Goal: Task Accomplishment & Management: Use online tool/utility

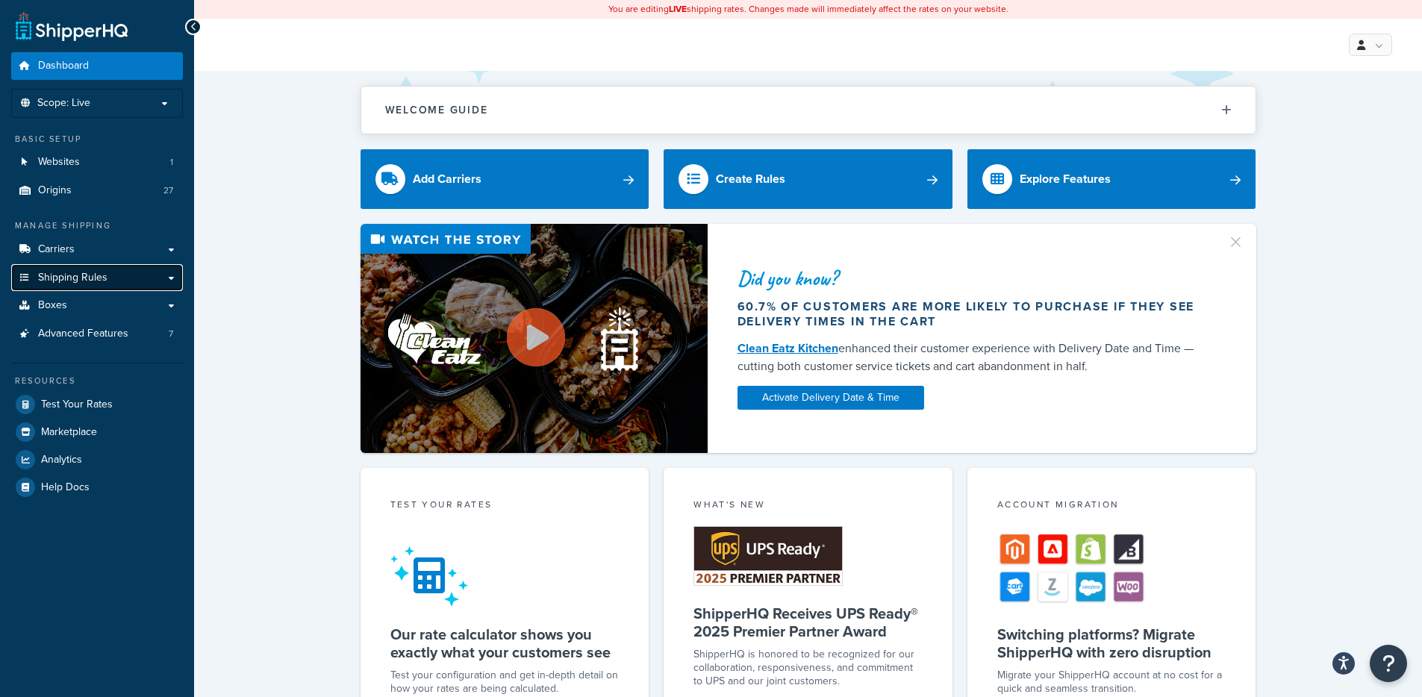
click at [99, 278] on span "Shipping Rules" at bounding box center [72, 278] width 69 height 13
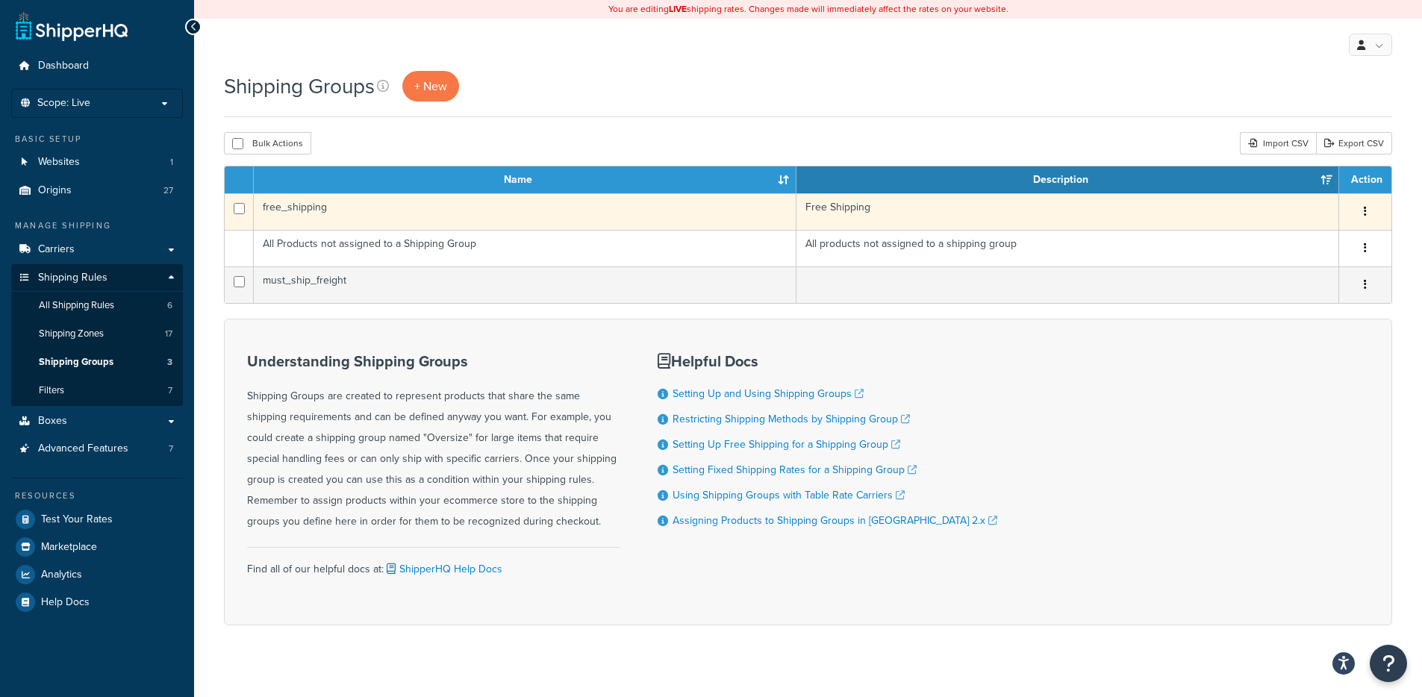
click at [371, 207] on td "free_shipping" at bounding box center [525, 211] width 543 height 37
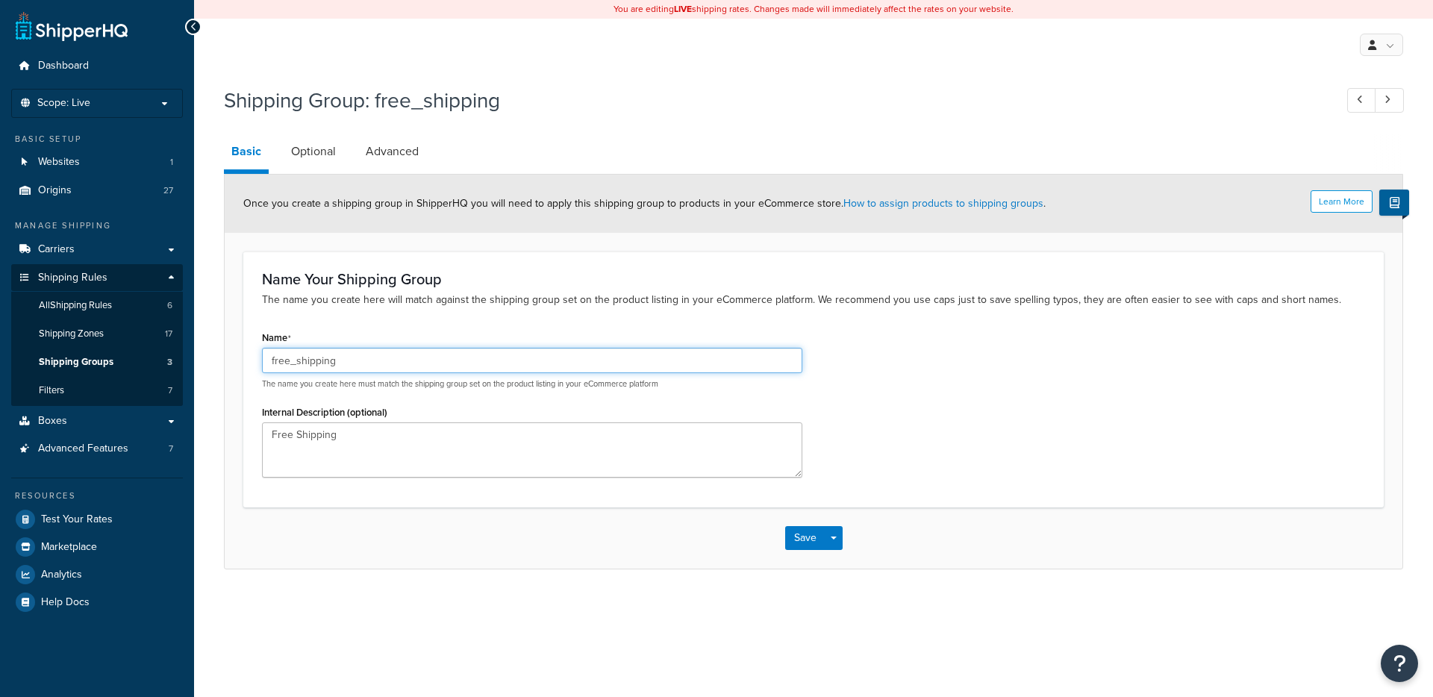
click at [307, 362] on input "free_shipping" at bounding box center [532, 360] width 540 height 25
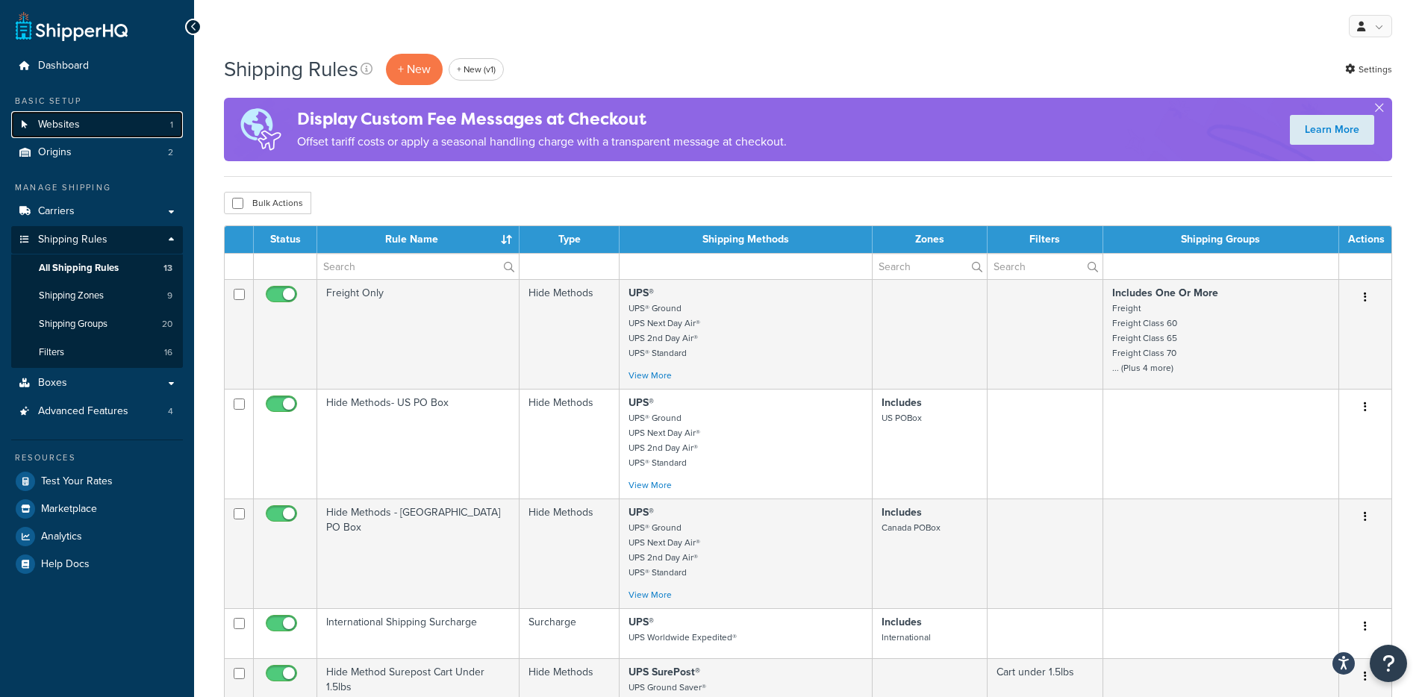
click at [138, 116] on link "Websites 1" at bounding box center [97, 125] width 172 height 28
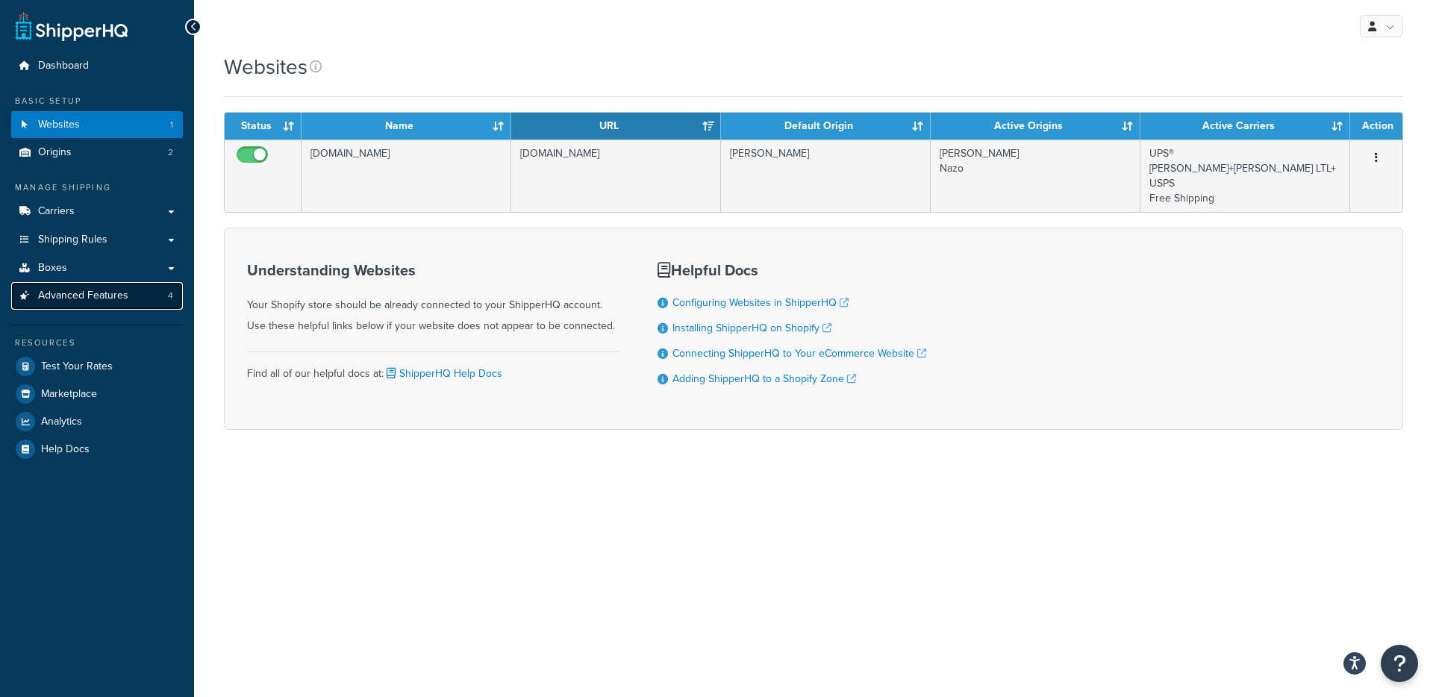
click at [121, 303] on link "Advanced Features 4" at bounding box center [97, 296] width 172 height 28
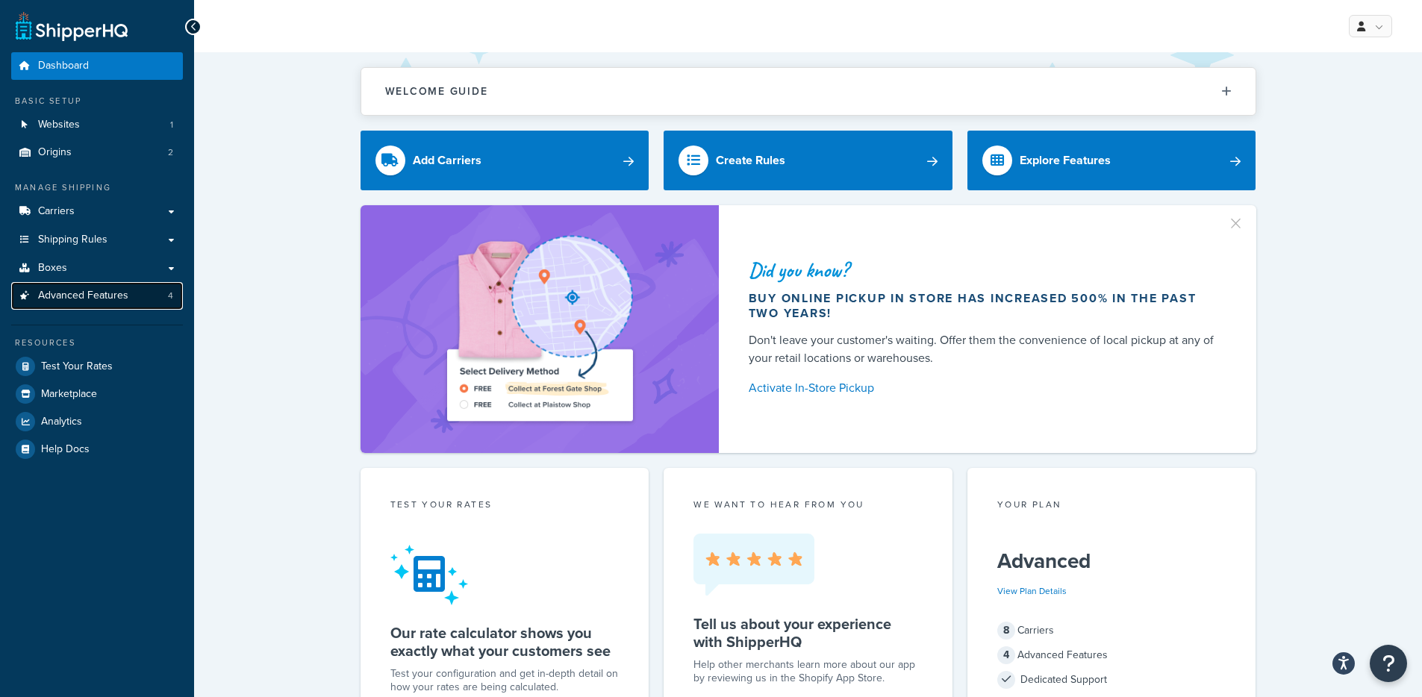
click at [122, 301] on span "Advanced Features" at bounding box center [83, 296] width 90 height 13
click at [141, 302] on link "Advanced Features 4" at bounding box center [97, 296] width 172 height 28
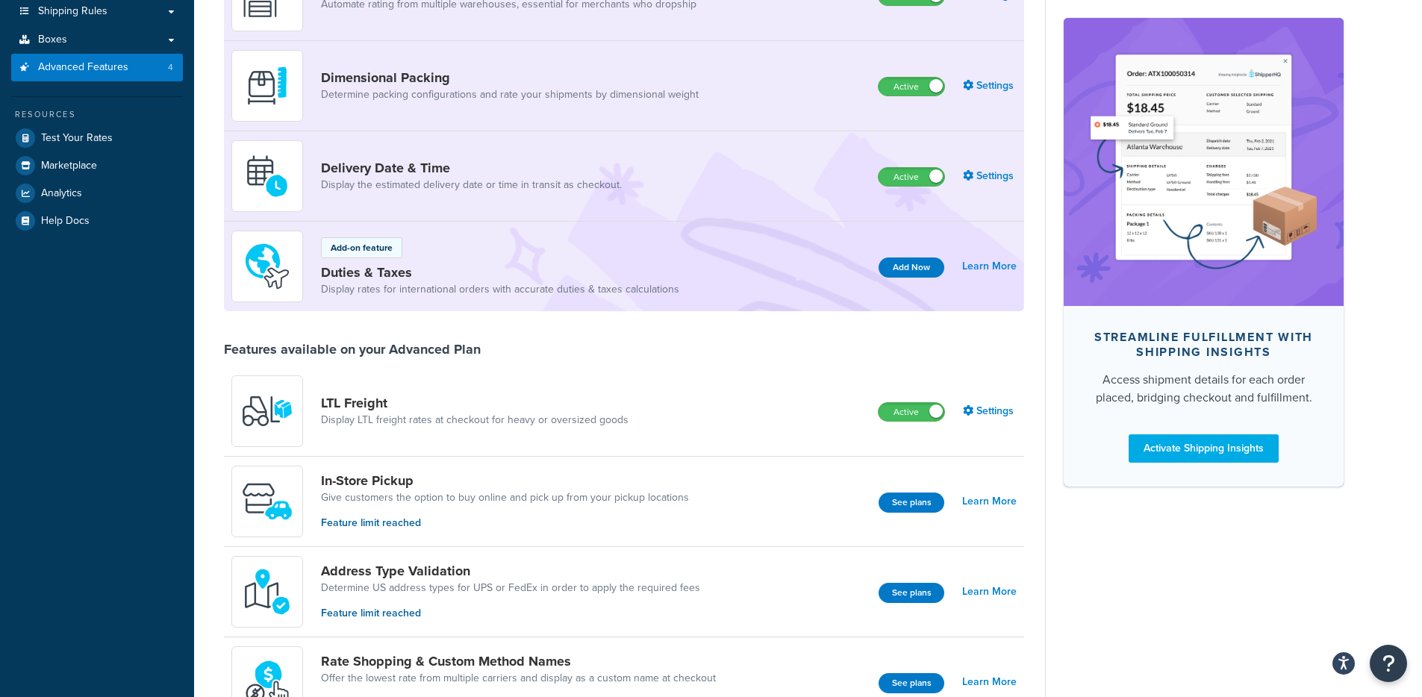
scroll to position [225, 0]
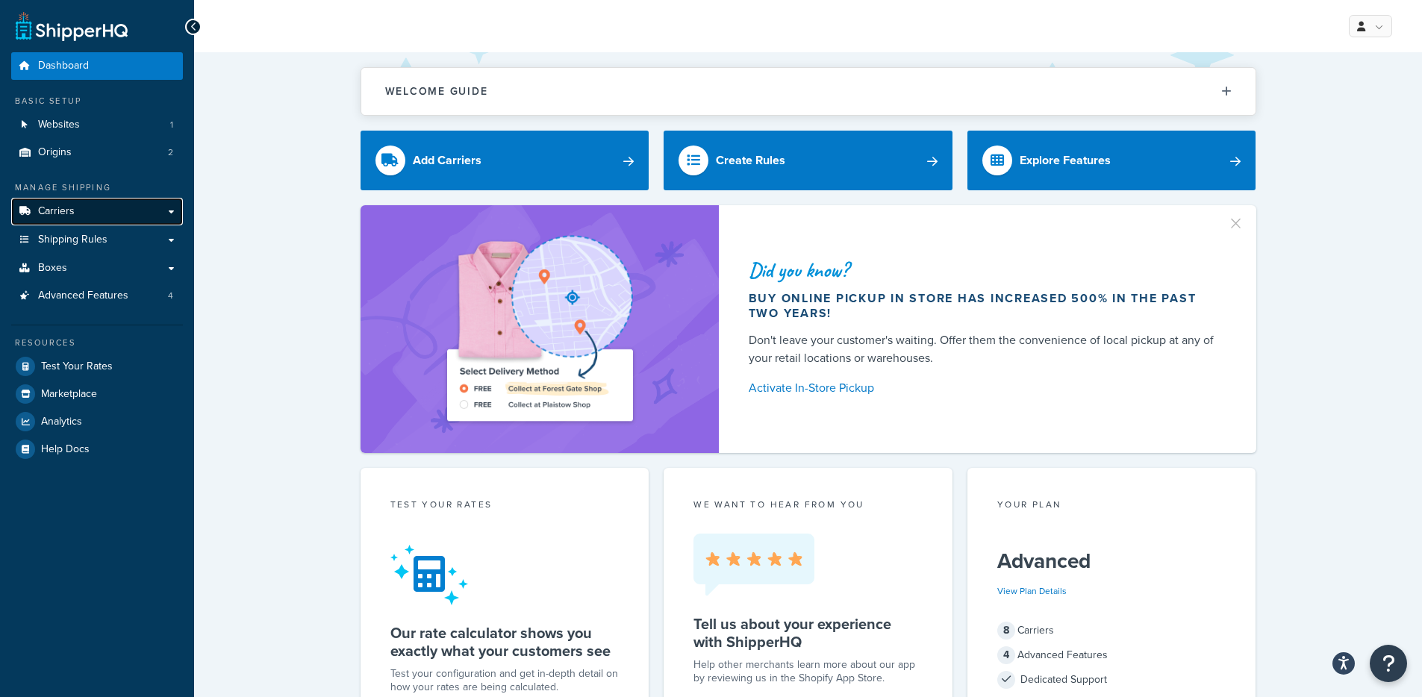
click at [99, 210] on link "Carriers" at bounding box center [97, 212] width 172 height 28
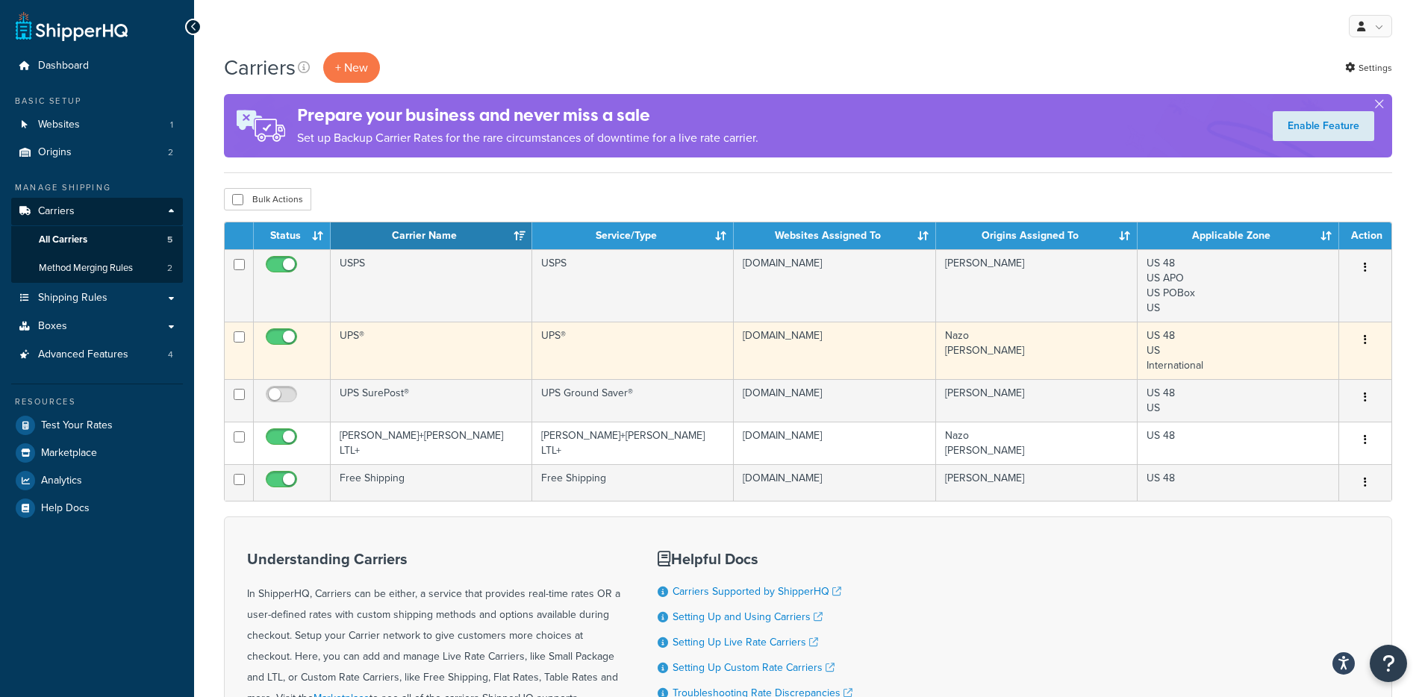
click at [1368, 335] on button "button" at bounding box center [1365, 340] width 21 height 24
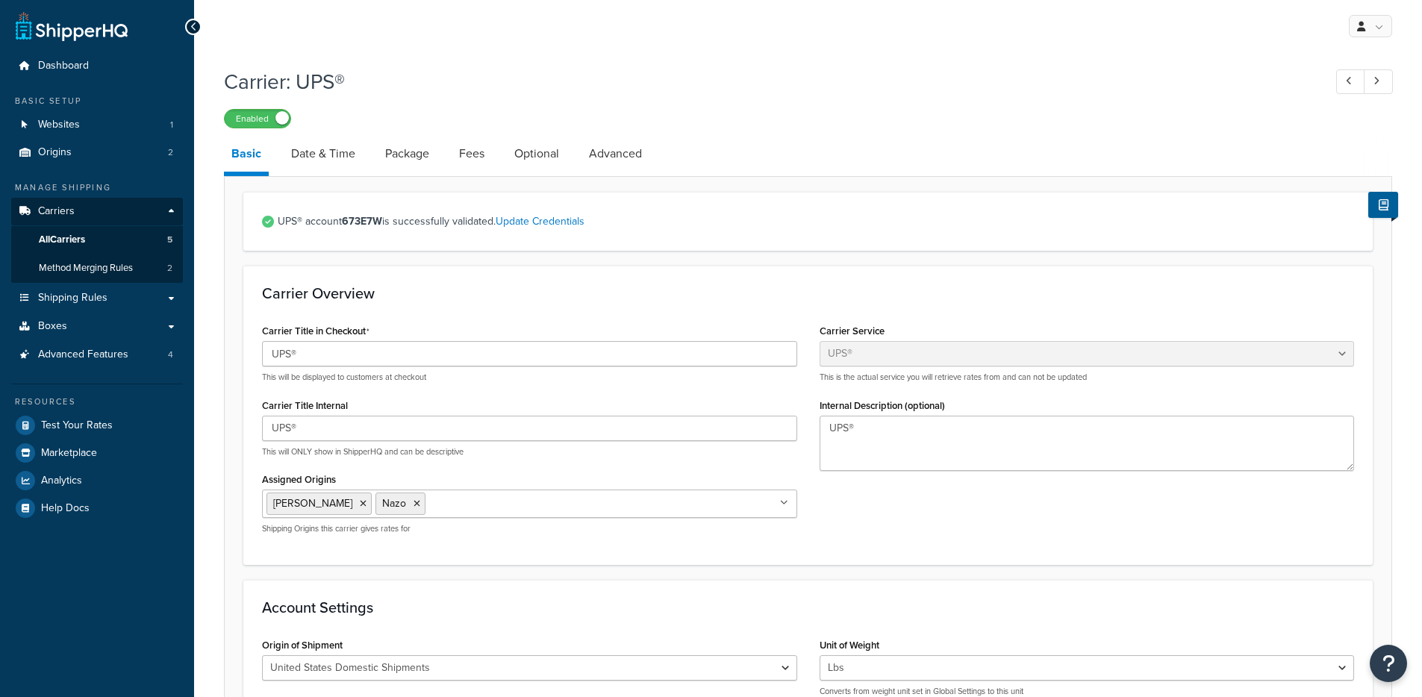
select select "ups"
click at [111, 422] on link "Test Your Rates" at bounding box center [97, 425] width 172 height 27
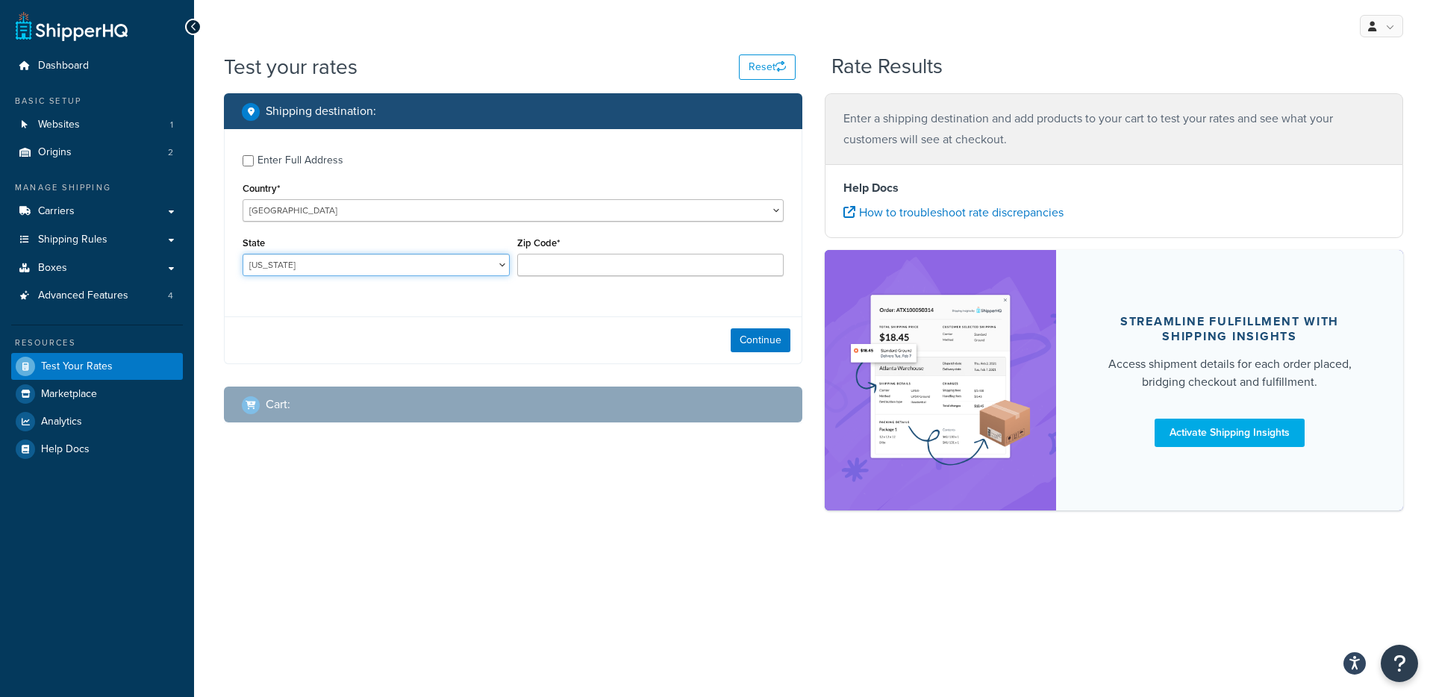
click at [375, 258] on select "[US_STATE] [US_STATE] [US_STATE] [US_STATE] [US_STATE] Armed Forces Americas Ar…" at bounding box center [376, 265] width 267 height 22
click at [243, 254] on select "[US_STATE] [US_STATE] [US_STATE] [US_STATE] [US_STATE] Armed Forces Americas Ar…" at bounding box center [376, 265] width 267 height 22
select select "[GEOGRAPHIC_DATA]"
type input "78759"
click at [747, 349] on button "Continue" at bounding box center [761, 340] width 60 height 24
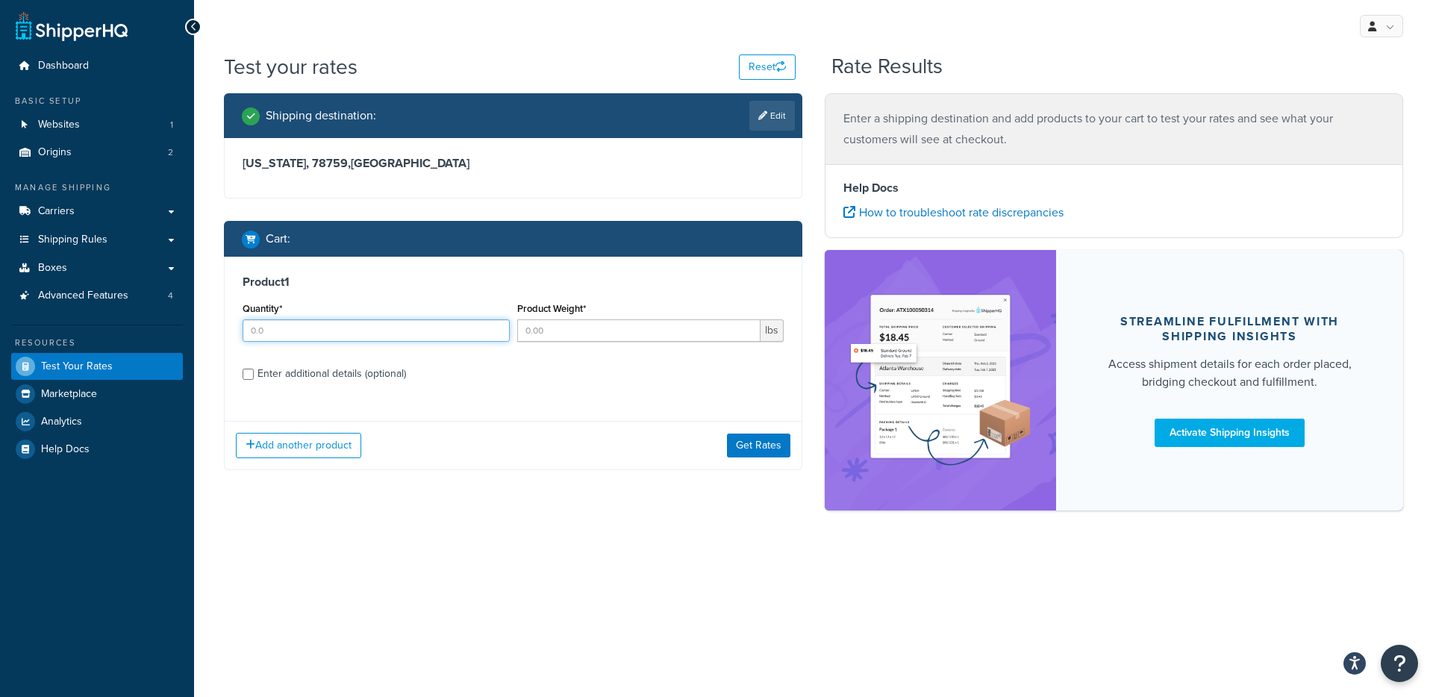
click at [332, 341] on input "Quantity*" at bounding box center [376, 330] width 267 height 22
type input "1"
click at [768, 451] on button "Get Rates" at bounding box center [758, 446] width 63 height 24
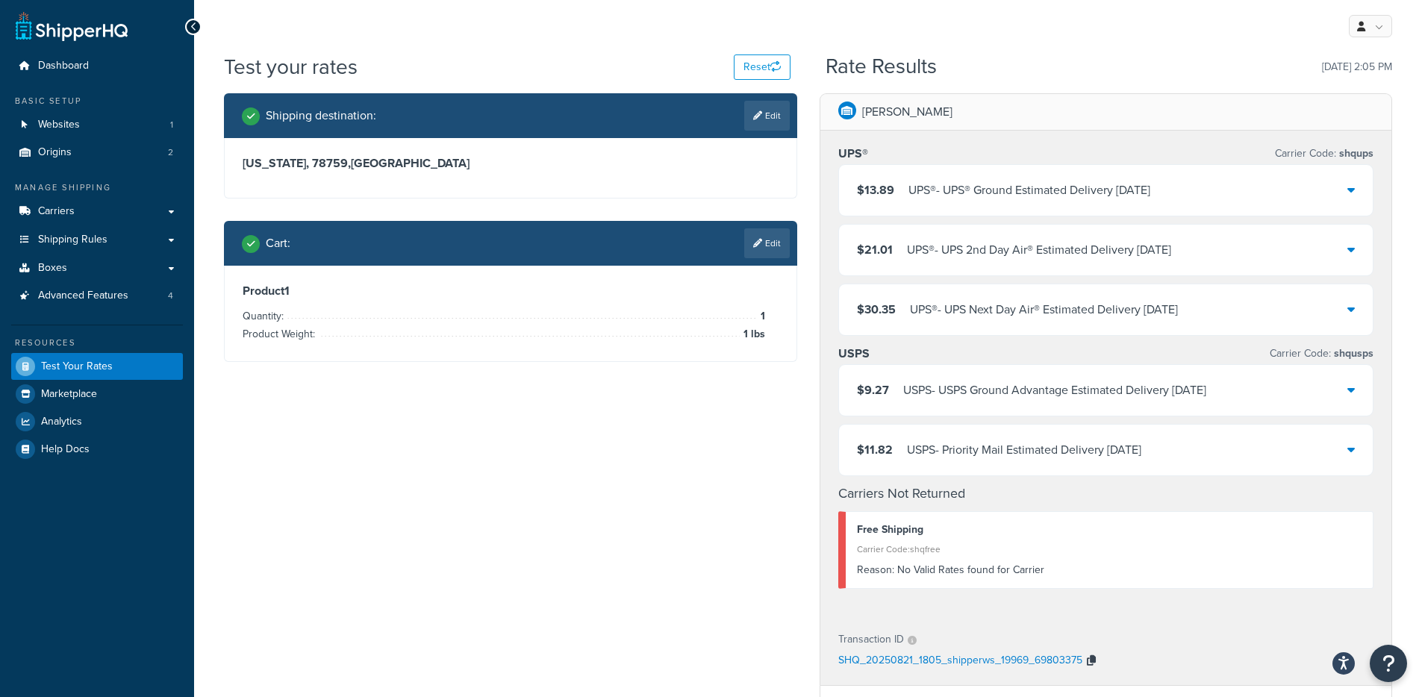
click at [1091, 657] on icon "button" at bounding box center [1091, 660] width 9 height 10
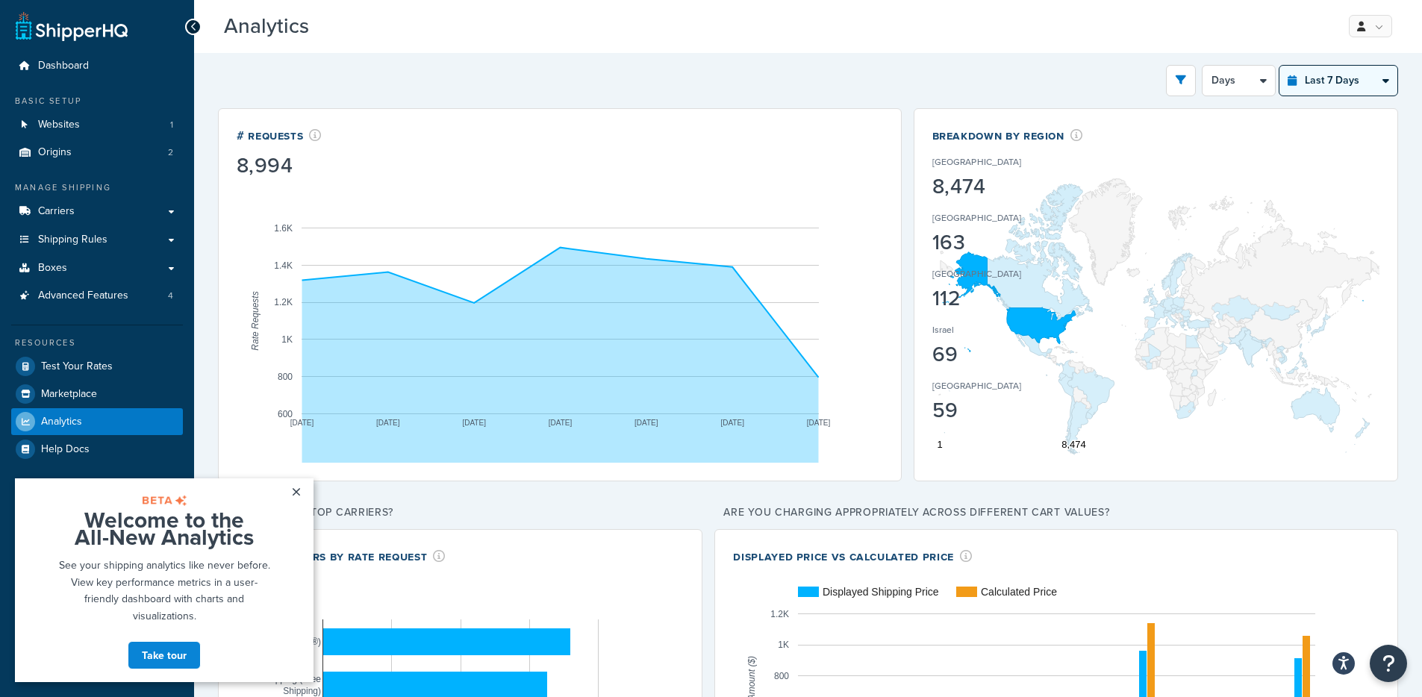
click at [1347, 84] on select "Last 24 Hours Last 7 Days Last 30 Days Last 3 Months Last 6 Months Last 12 Mont…" at bounding box center [1338, 81] width 118 height 30
select select "last_30_days"
click at [1279, 66] on select "Last 24 Hours Last 7 Days Last 30 Days Last 3 Months Last 6 Months Last 12 Mont…" at bounding box center [1338, 81] width 118 height 30
select select "5d"
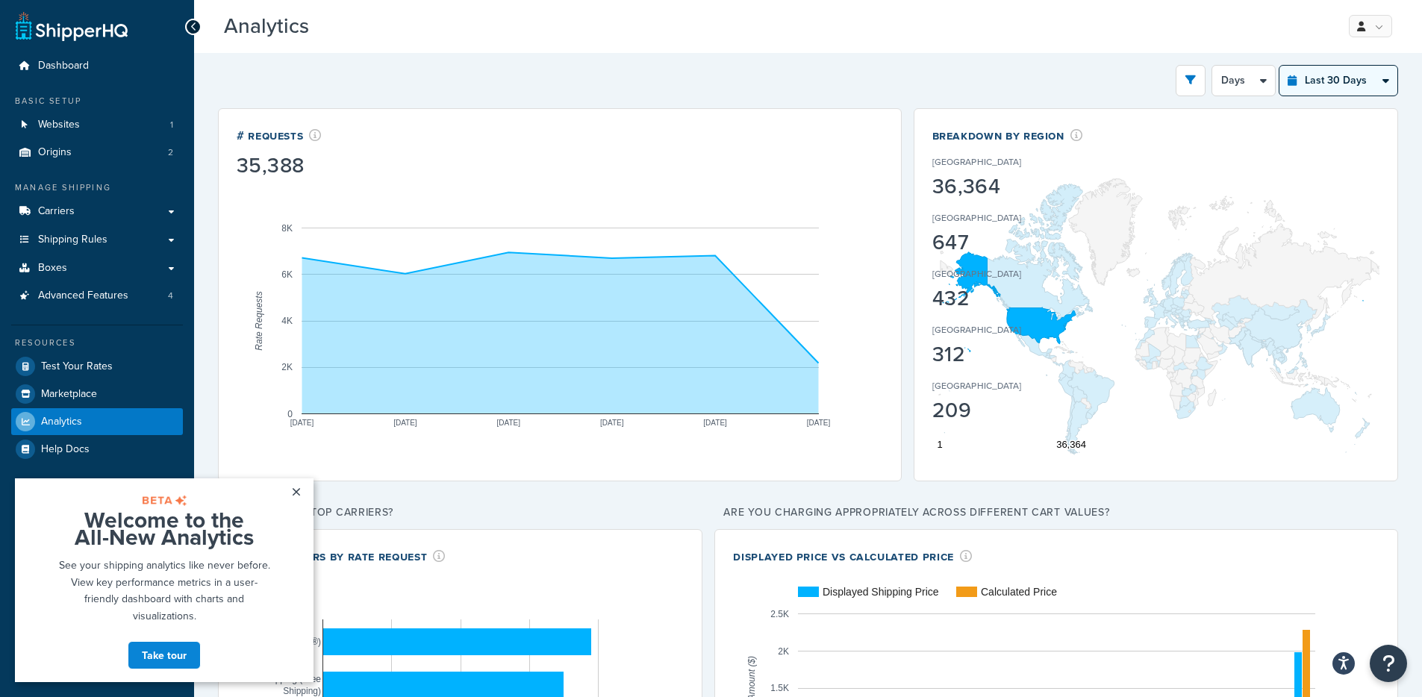
click at [1344, 85] on select "Last 24 Hours Last 7 Days Last 30 Days Last 3 Months Last 6 Months Last 12 Mont…" at bounding box center [1338, 81] width 118 height 30
select select "last_3_months"
click at [1279, 66] on select "Last 24 Hours Last 7 Days Last 30 Days Last 3 Months Last 6 Months Last 12 Mont…" at bounding box center [1338, 81] width 118 height 30
select select "1w"
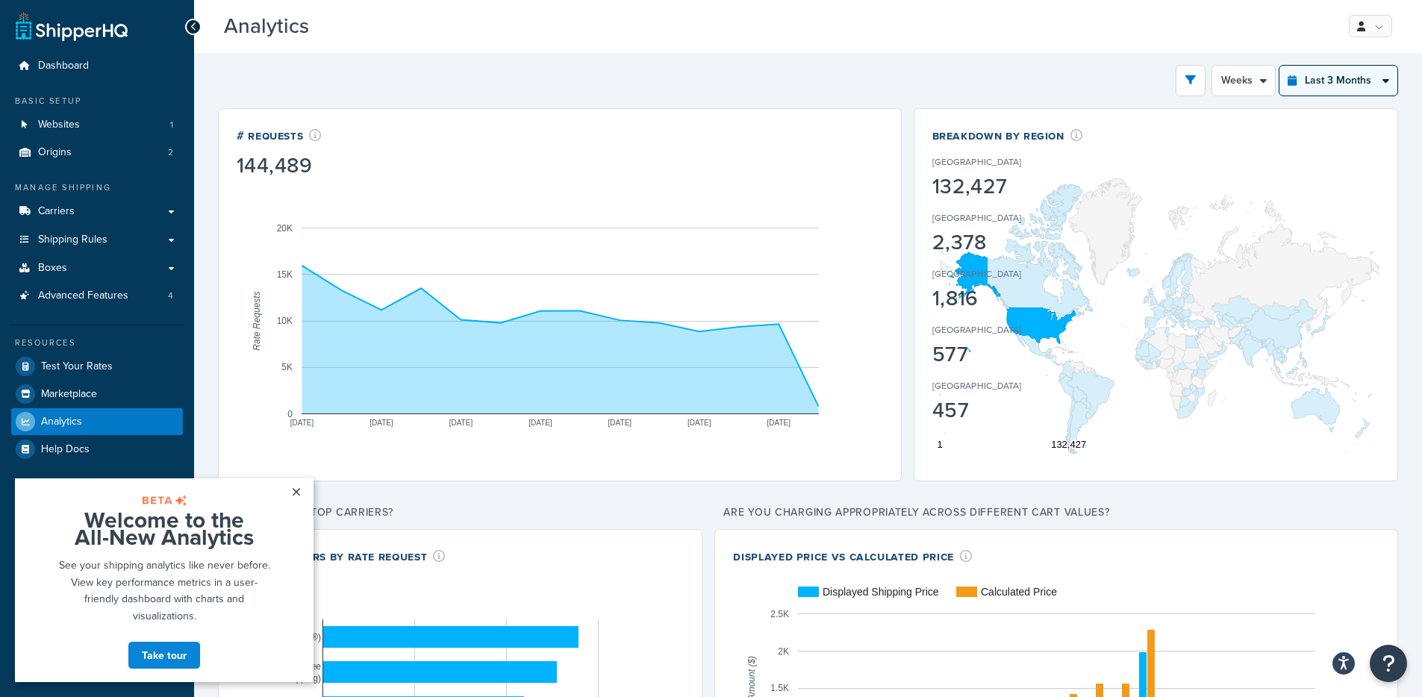
click at [1330, 79] on select "Last 24 Hours Last 7 Days Last 30 Days Last 3 Months Last 6 Months Last 12 Mont…" at bounding box center [1338, 81] width 118 height 30
select select "last_30_days"
click at [1279, 66] on select "Last 24 Hours Last 7 Days Last 30 Days Last 3 Months Last 6 Months Last 12 Mont…" at bounding box center [1338, 81] width 118 height 30
select select "5d"
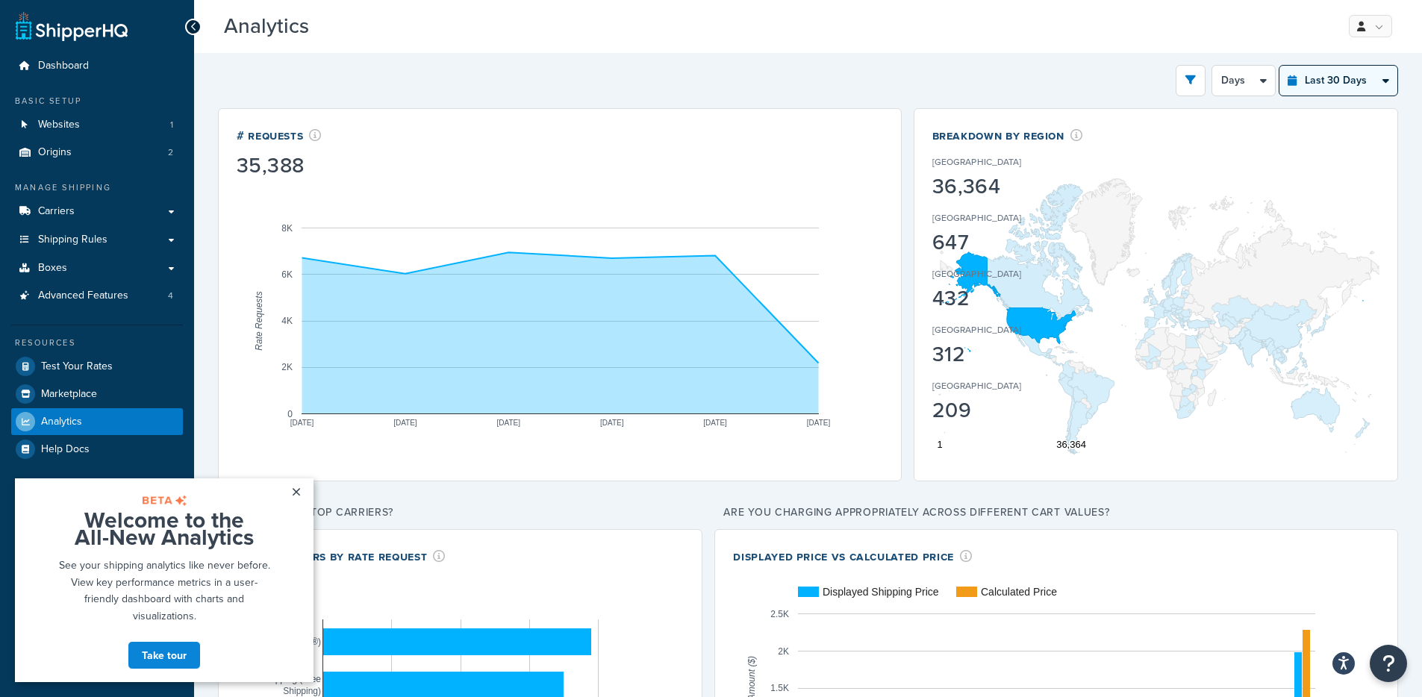
click at [1321, 73] on select "Last 24 Hours Last 7 Days Last 30 Days Last 3 Months Last 6 Months Last 12 Mont…" at bounding box center [1338, 81] width 118 height 30
select select "last_7_days"
click at [1279, 66] on select "Last 24 Hours Last 7 Days Last 30 Days Last 3 Months Last 6 Months Last 12 Mont…" at bounding box center [1338, 81] width 118 height 30
select select "1d"
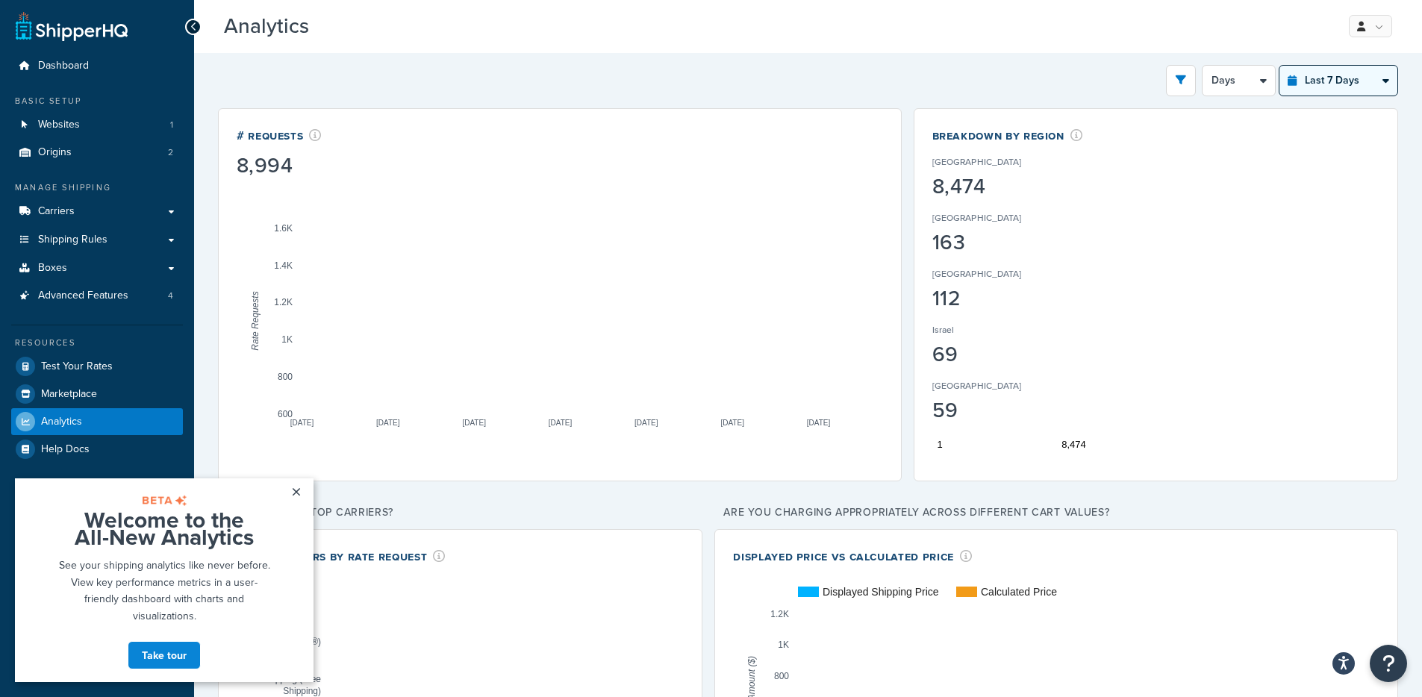
click at [1331, 78] on select "Last 24 Hours Last 7 Days Last 30 Days Last 3 Months Last 6 Months Last 12 Mont…" at bounding box center [1338, 81] width 118 height 30
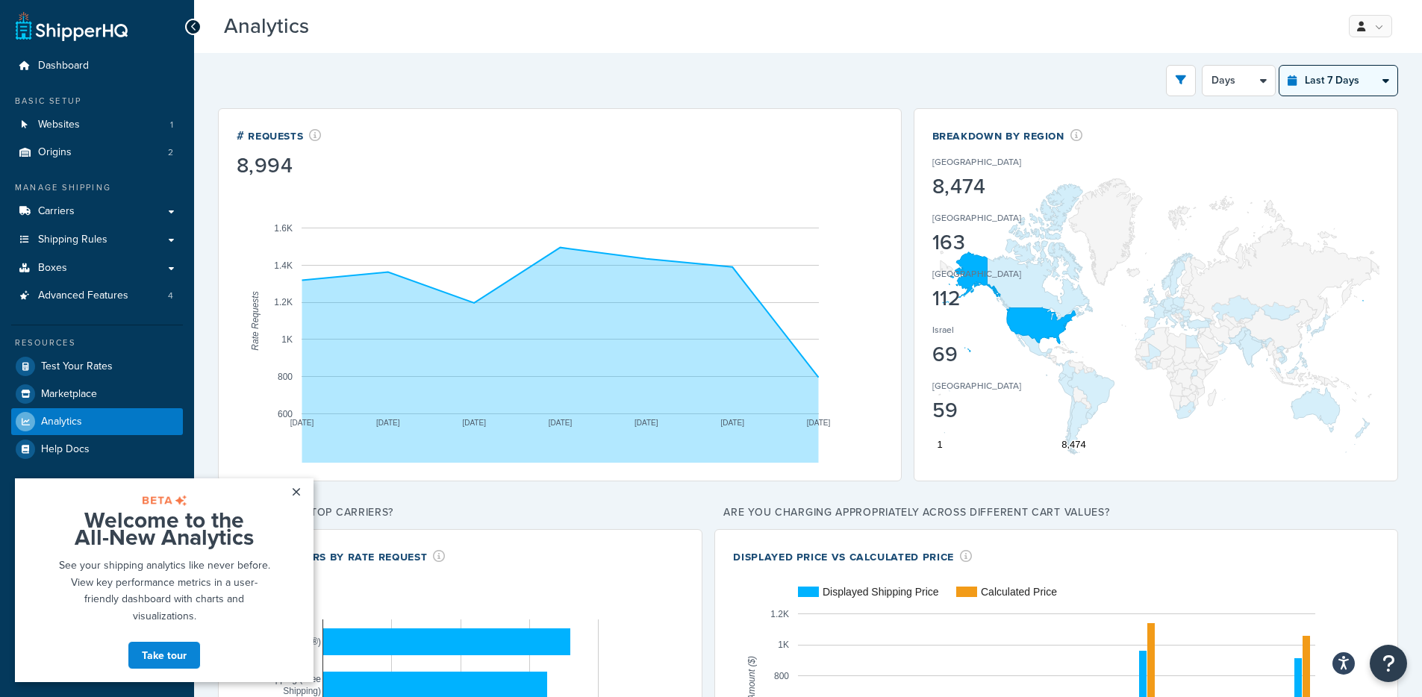
select select "last_24_hours"
click at [1279, 66] on select "Last 24 Hours Last 7 Days Last 30 Days Last 3 Months Last 6 Months Last 12 Mont…" at bounding box center [1338, 81] width 118 height 30
select select "1h"
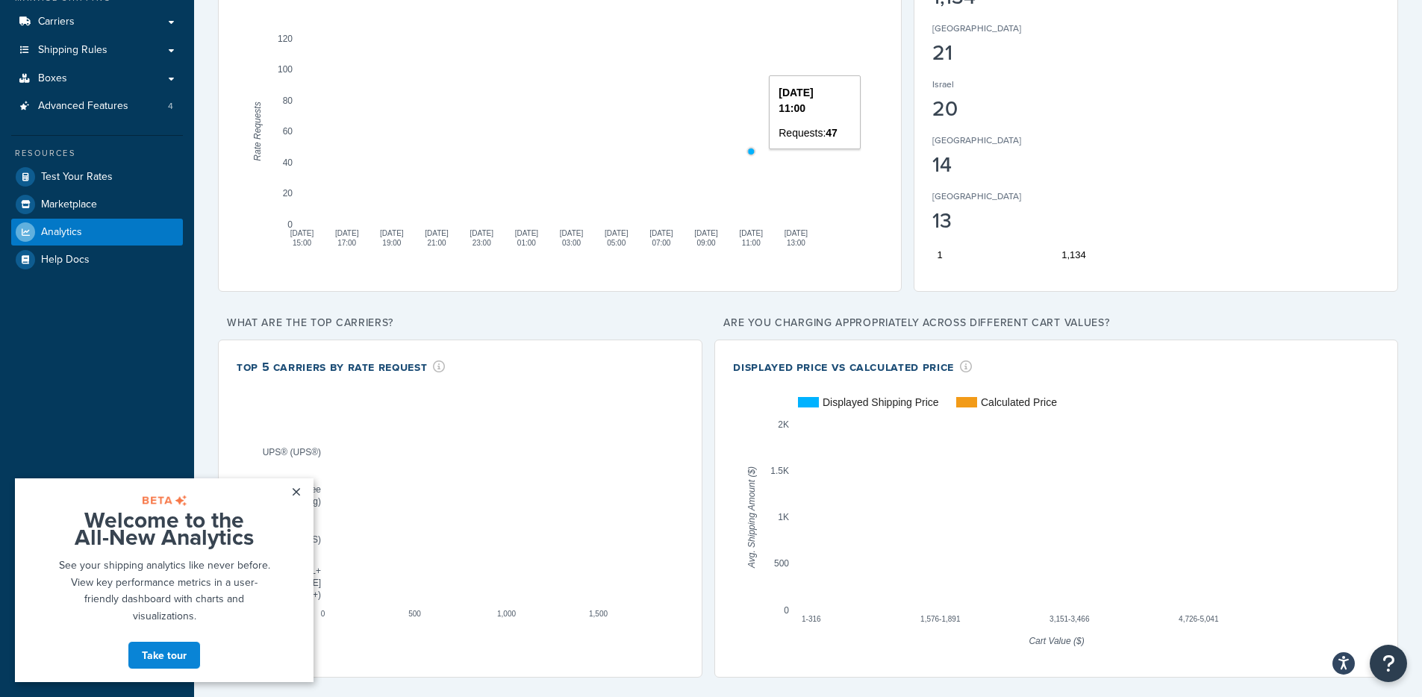
scroll to position [203, 0]
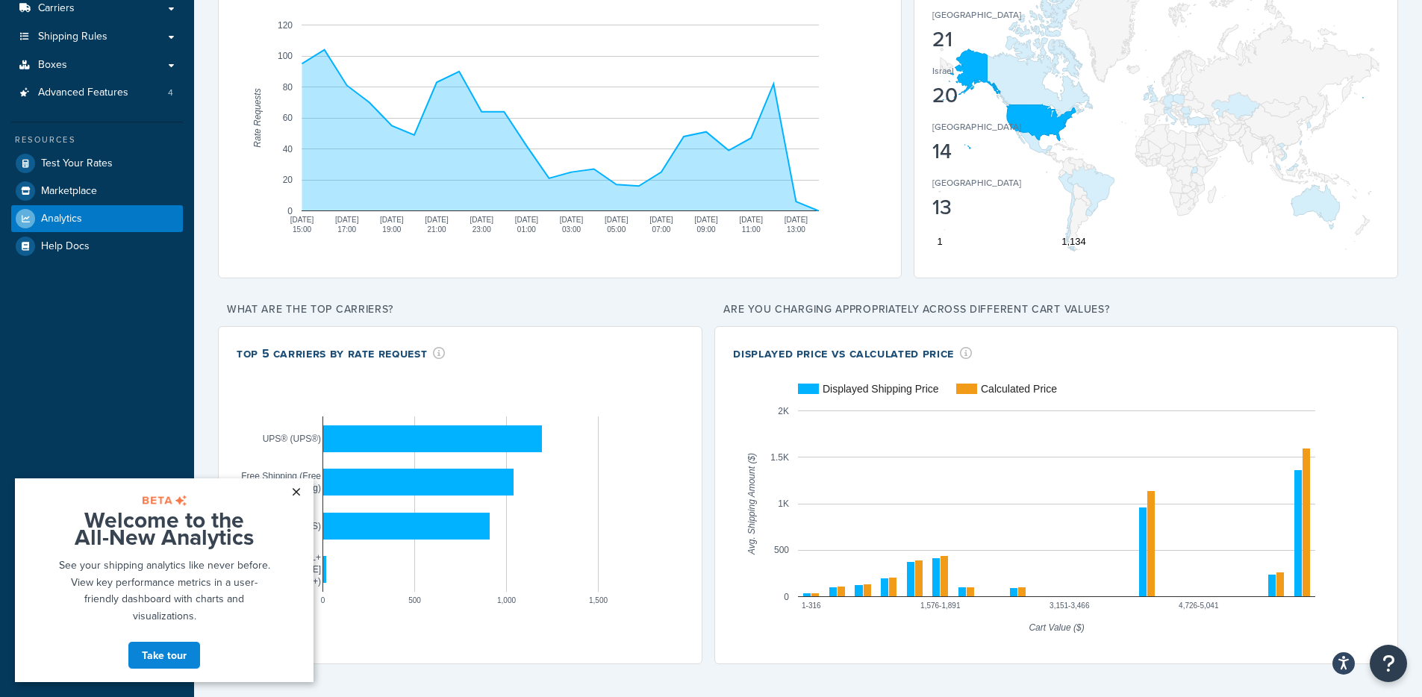
click at [296, 494] on link "×" at bounding box center [296, 491] width 26 height 27
